Goal: Task Accomplishment & Management: Use online tool/utility

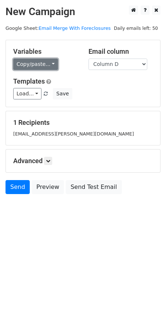
click at [50, 67] on link "Copy/paste..." at bounding box center [35, 64] width 45 height 11
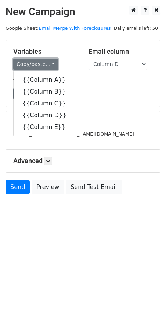
click at [50, 67] on link "Copy/paste..." at bounding box center [35, 64] width 45 height 11
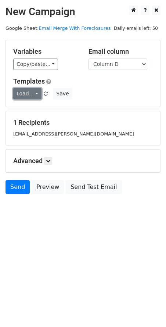
click at [34, 94] on link "Load..." at bounding box center [27, 93] width 28 height 11
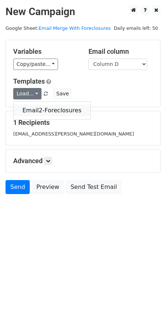
click at [40, 109] on link "Email2-Foreclosures" at bounding box center [52, 111] width 77 height 12
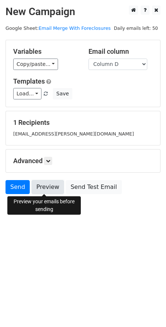
click at [44, 188] on link "Preview" at bounding box center [48, 187] width 32 height 14
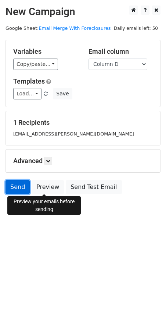
click at [15, 185] on link "Send" at bounding box center [18, 187] width 24 height 14
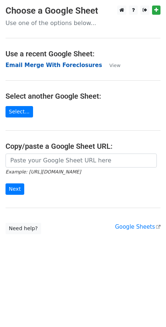
click at [39, 66] on strong "Email Merge With Foreclosures" at bounding box center [54, 65] width 97 height 7
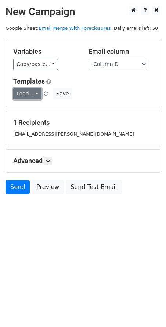
click at [34, 93] on link "Load..." at bounding box center [27, 93] width 28 height 11
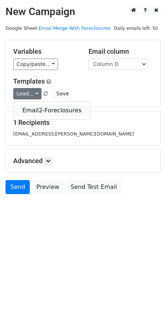
click at [35, 113] on link "Email2-Foreclosures" at bounding box center [52, 111] width 77 height 12
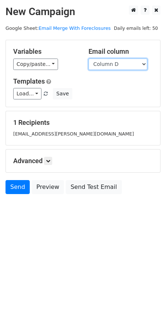
click at [144, 66] on select "Column A Column B Column C Column D Column E" at bounding box center [118, 64] width 59 height 11
select select "Column E"
click at [89, 59] on select "Column A Column B Column C Column D Column E" at bounding box center [118, 64] width 59 height 11
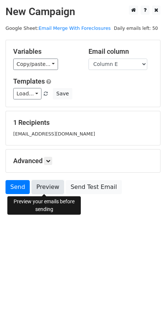
click at [43, 187] on link "Preview" at bounding box center [48, 187] width 32 height 14
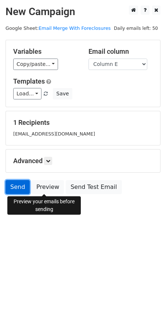
click at [20, 191] on link "Send" at bounding box center [18, 187] width 24 height 14
